Goal: Task Accomplishment & Management: Manage account settings

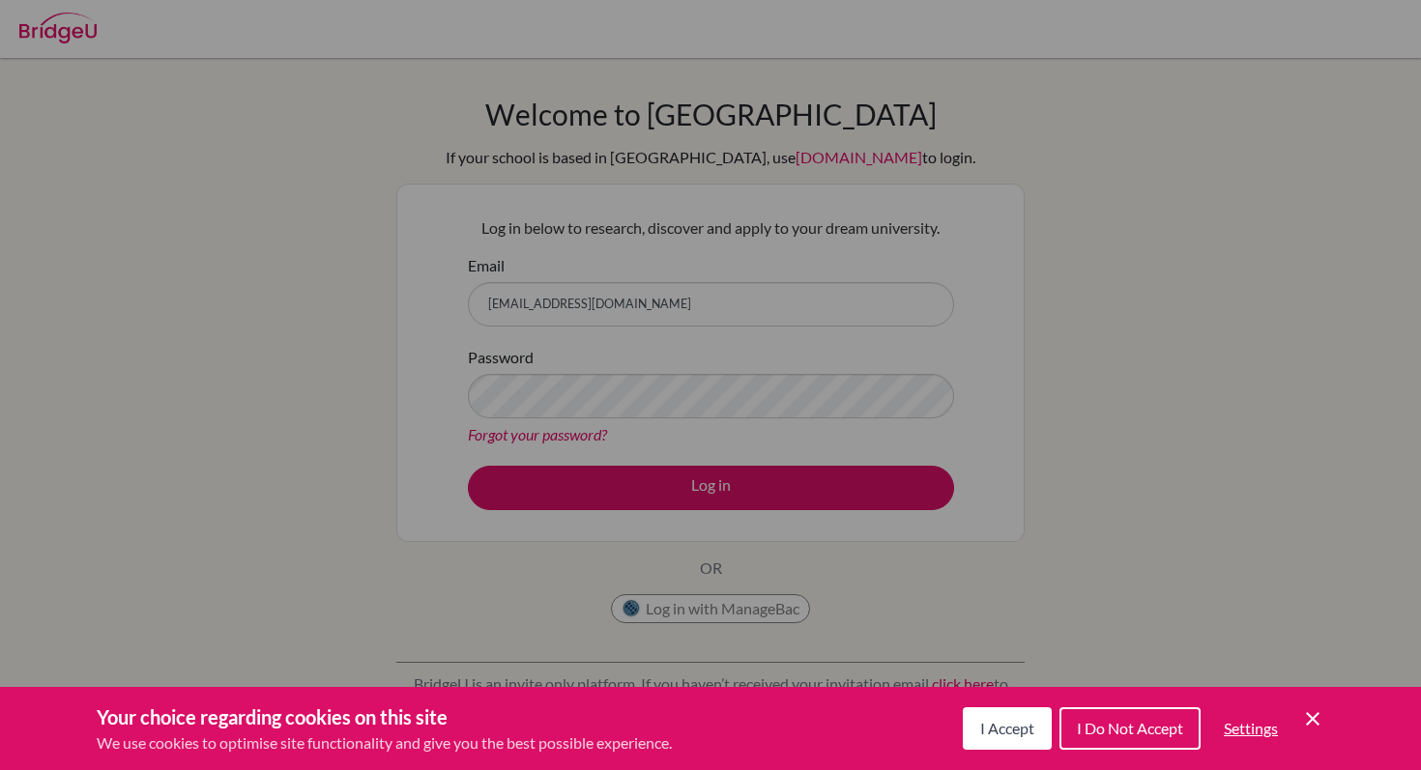
click at [1032, 733] on button "I Accept" at bounding box center [1007, 729] width 89 height 43
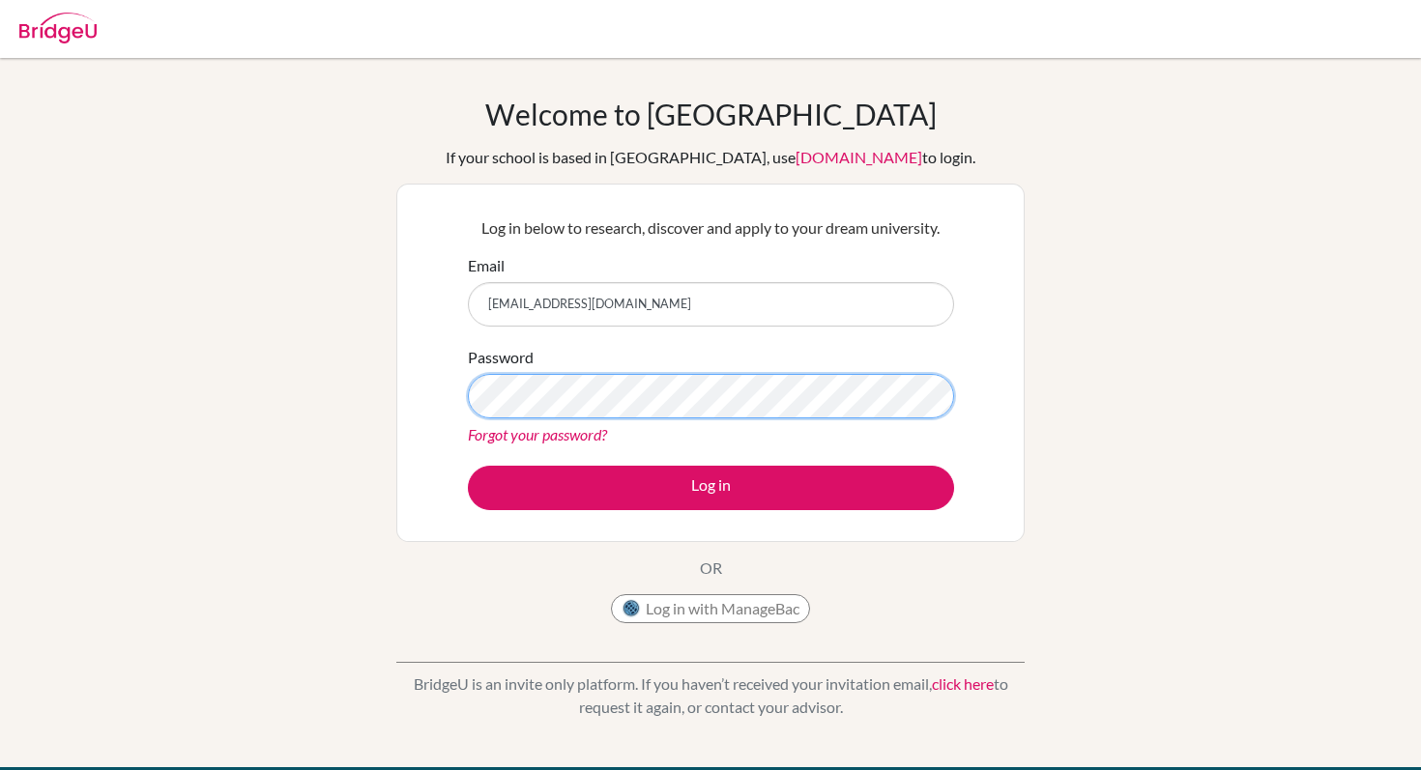
click at [468, 466] on button "Log in" at bounding box center [711, 488] width 486 height 44
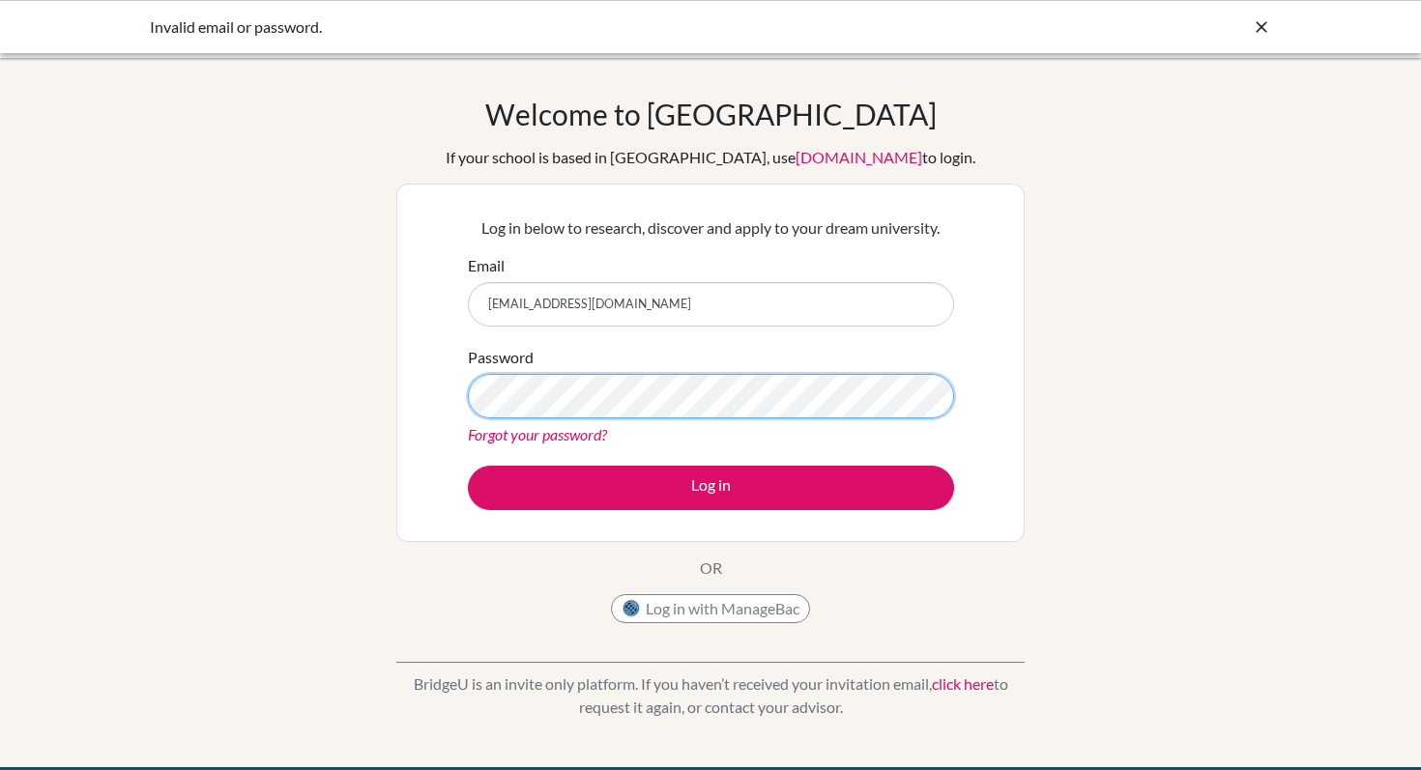
click at [468, 466] on button "Log in" at bounding box center [711, 488] width 486 height 44
